Goal: Information Seeking & Learning: Learn about a topic

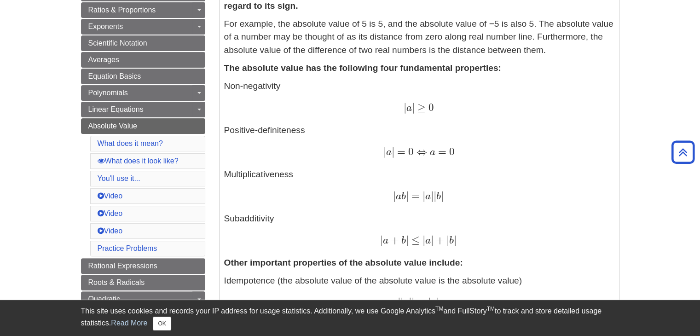
scroll to position [246, 0]
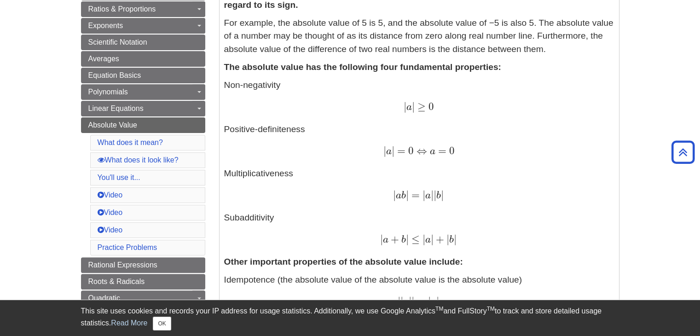
click at [408, 197] on span "|" at bounding box center [407, 195] width 3 height 12
drag, startPoint x: 409, startPoint y: 197, endPoint x: 413, endPoint y: 204, distance: 7.9
click at [409, 199] on span "=" at bounding box center [414, 195] width 11 height 12
click at [418, 210] on p "Non-negativity | a | ≥ 0 | a | ≥ 0 Positive-definiteness | a | = 0 ⇔ a = 0 | a …" at bounding box center [419, 163] width 390 height 168
drag, startPoint x: 418, startPoint y: 206, endPoint x: 420, endPoint y: 210, distance: 5.1
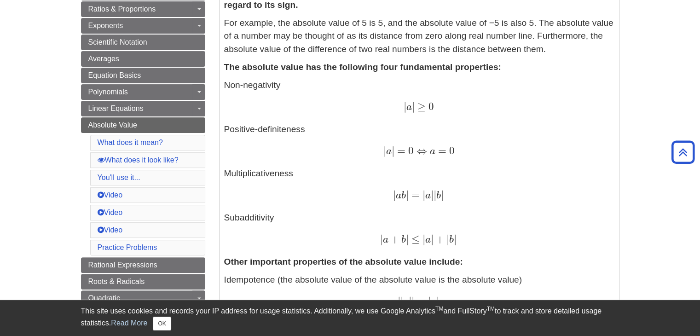
click at [420, 209] on p "Non-negativity | a | ≥ 0 | a | ≥ 0 Positive-definiteness | a | = 0 ⇔ a = 0 | a …" at bounding box center [419, 163] width 390 height 168
drag, startPoint x: 424, startPoint y: 218, endPoint x: 428, endPoint y: 226, distance: 9.5
click at [426, 220] on p "Non-negativity | a | ≥ 0 | a | ≥ 0 Positive-definiteness | a | = 0 ⇔ a = 0 | a …" at bounding box center [419, 163] width 390 height 168
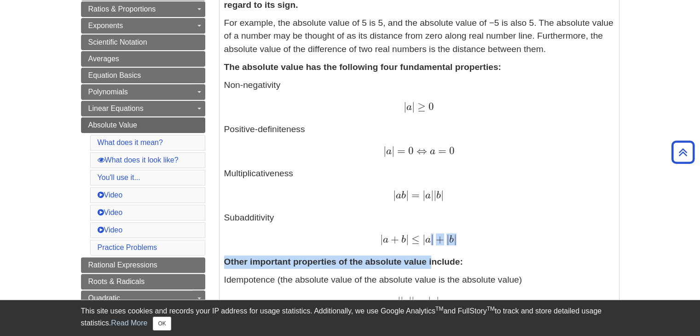
click at [434, 247] on div "Definitions: The absolute value (or modulus) | x | of a real number x is the no…" at bounding box center [419, 323] width 390 height 730
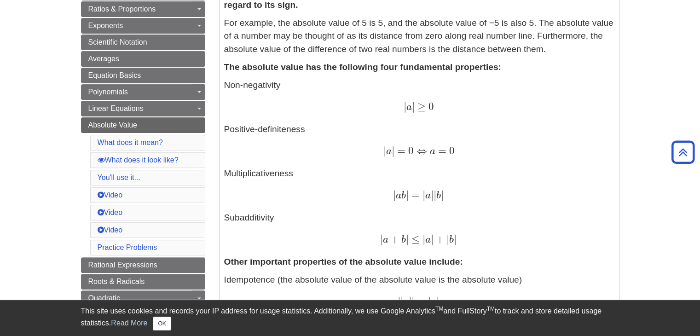
click at [412, 196] on span "=" at bounding box center [414, 195] width 11 height 12
copy span "| a b | = | a | | b |"
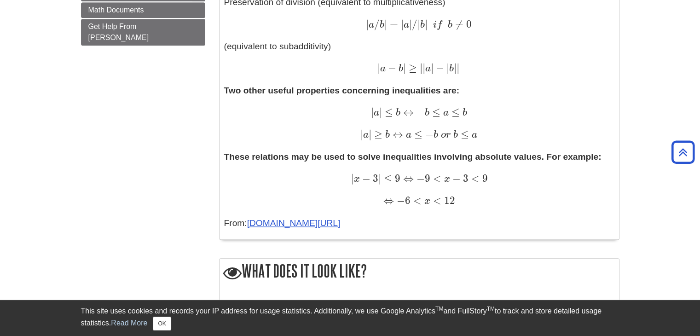
scroll to position [699, 0]
